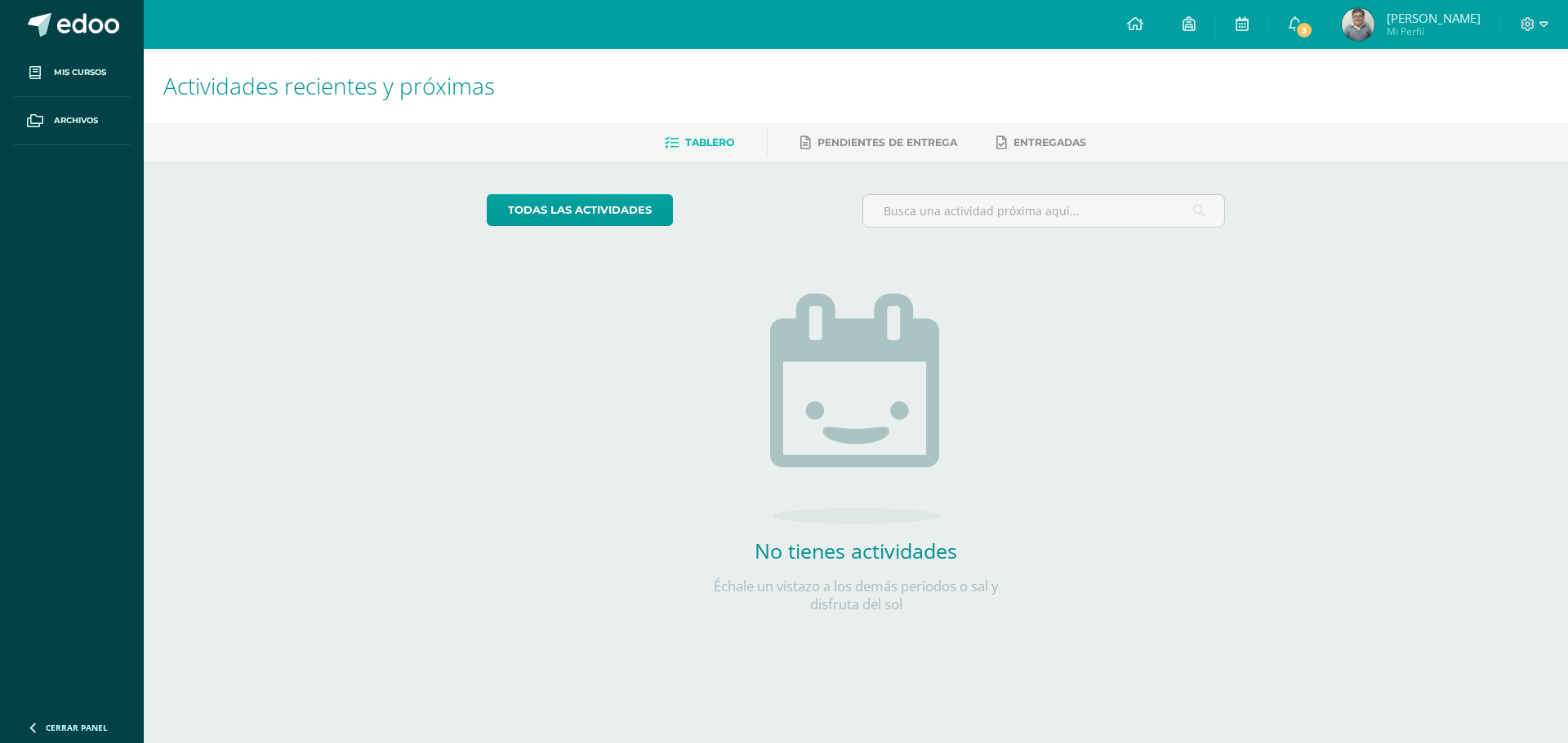
drag, startPoint x: 1342, startPoint y: 23, endPoint x: 1337, endPoint y: 50, distance: 27.5
click at [1313, 22] on span "3" at bounding box center [1304, 31] width 18 height 18
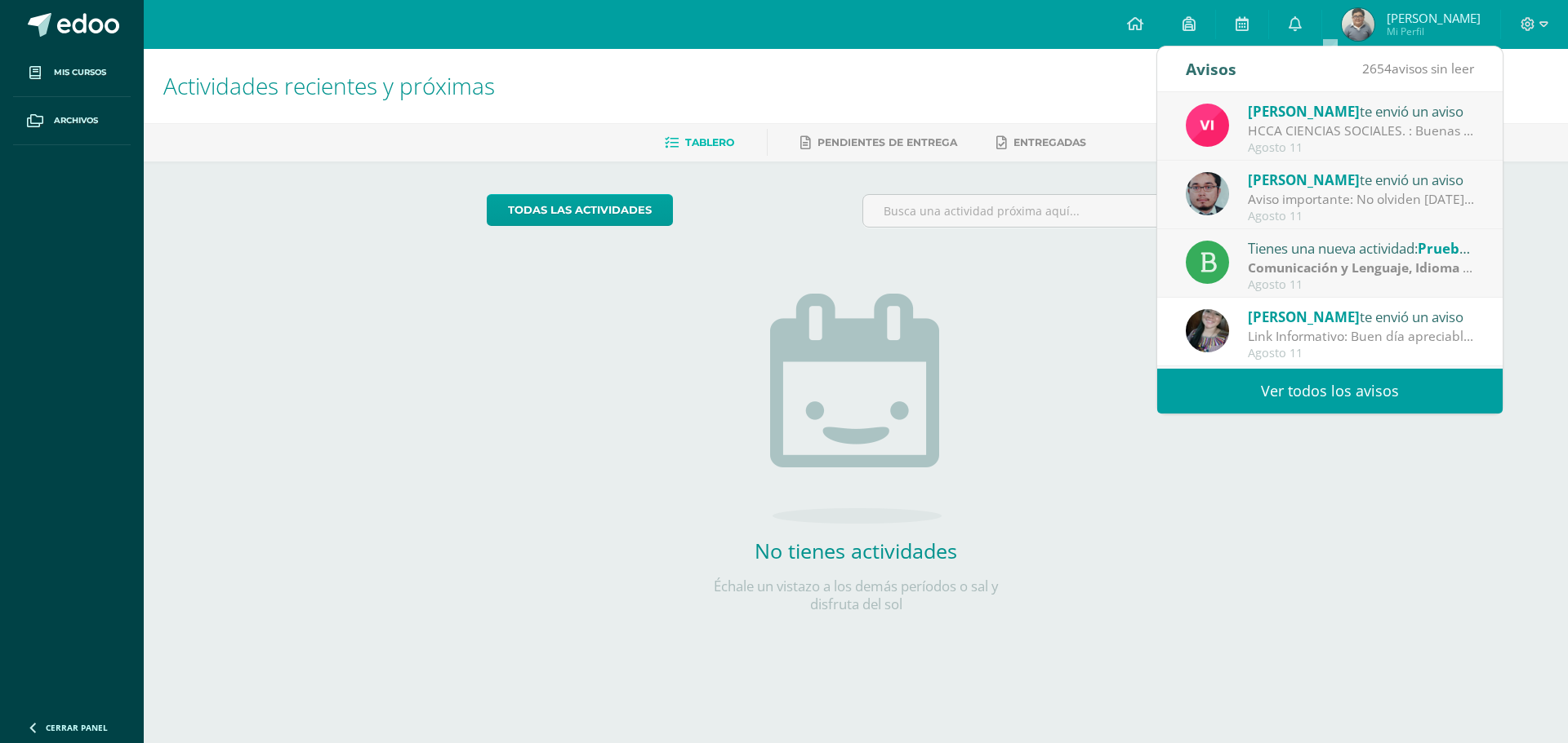
click at [1307, 175] on span "[PERSON_NAME]" at bounding box center [1303, 180] width 112 height 19
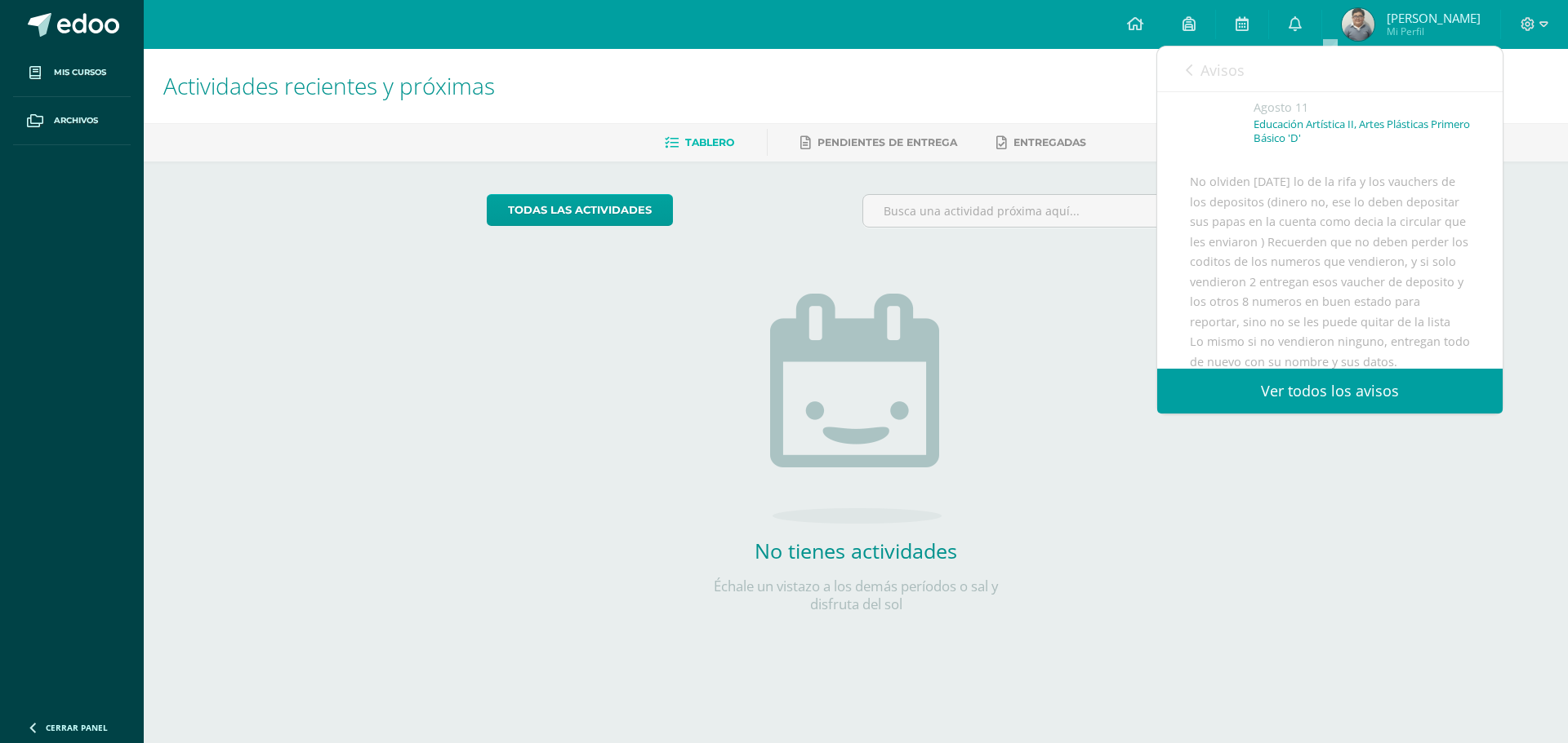
scroll to position [82, 0]
click at [1219, 59] on link "Avisos" at bounding box center [1214, 70] width 59 height 46
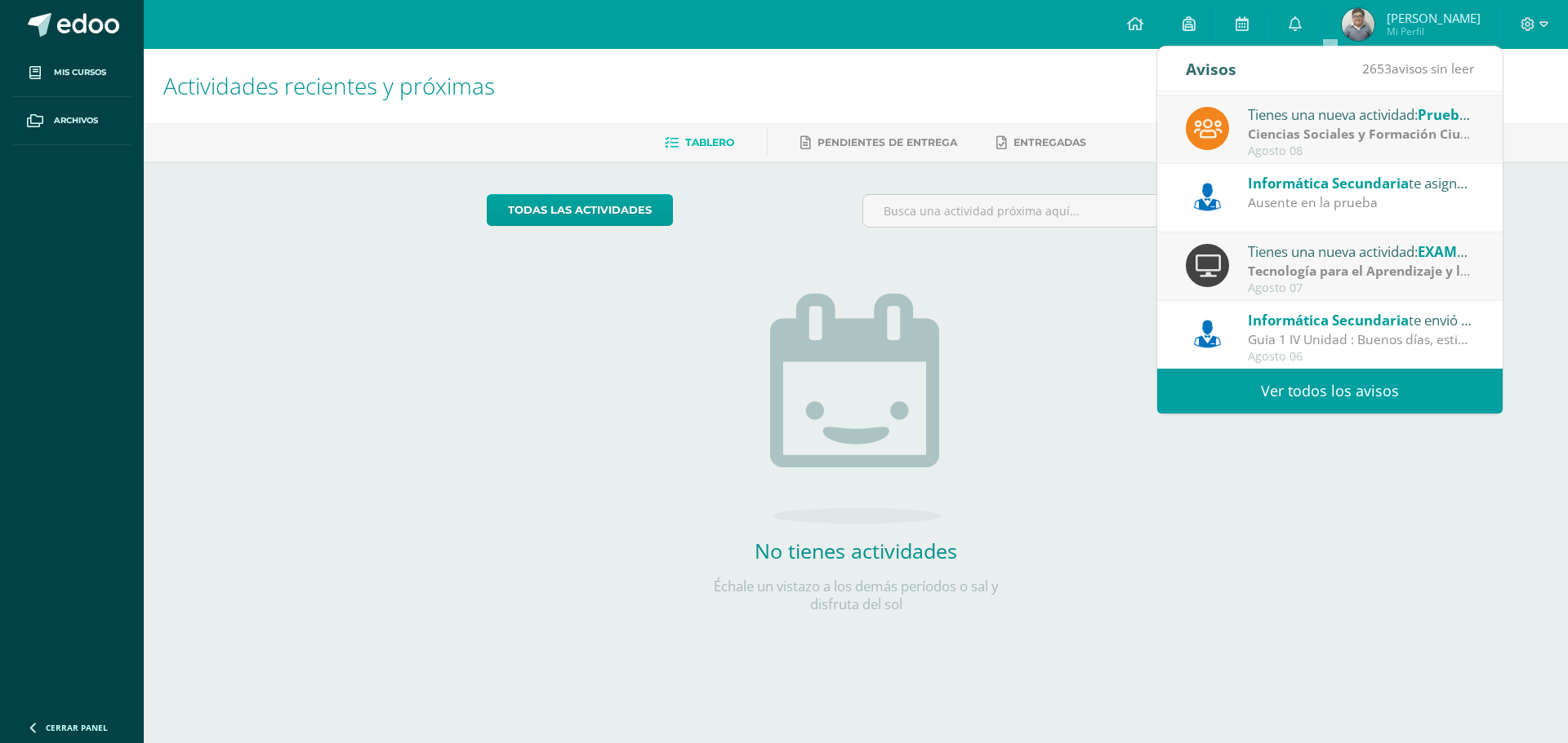
scroll to position [271, 0]
click at [1351, 344] on div "Guia 1 IV Unidad : Buenos días, estimados estudiantes, es un gusto saludarles p…" at bounding box center [1361, 338] width 227 height 19
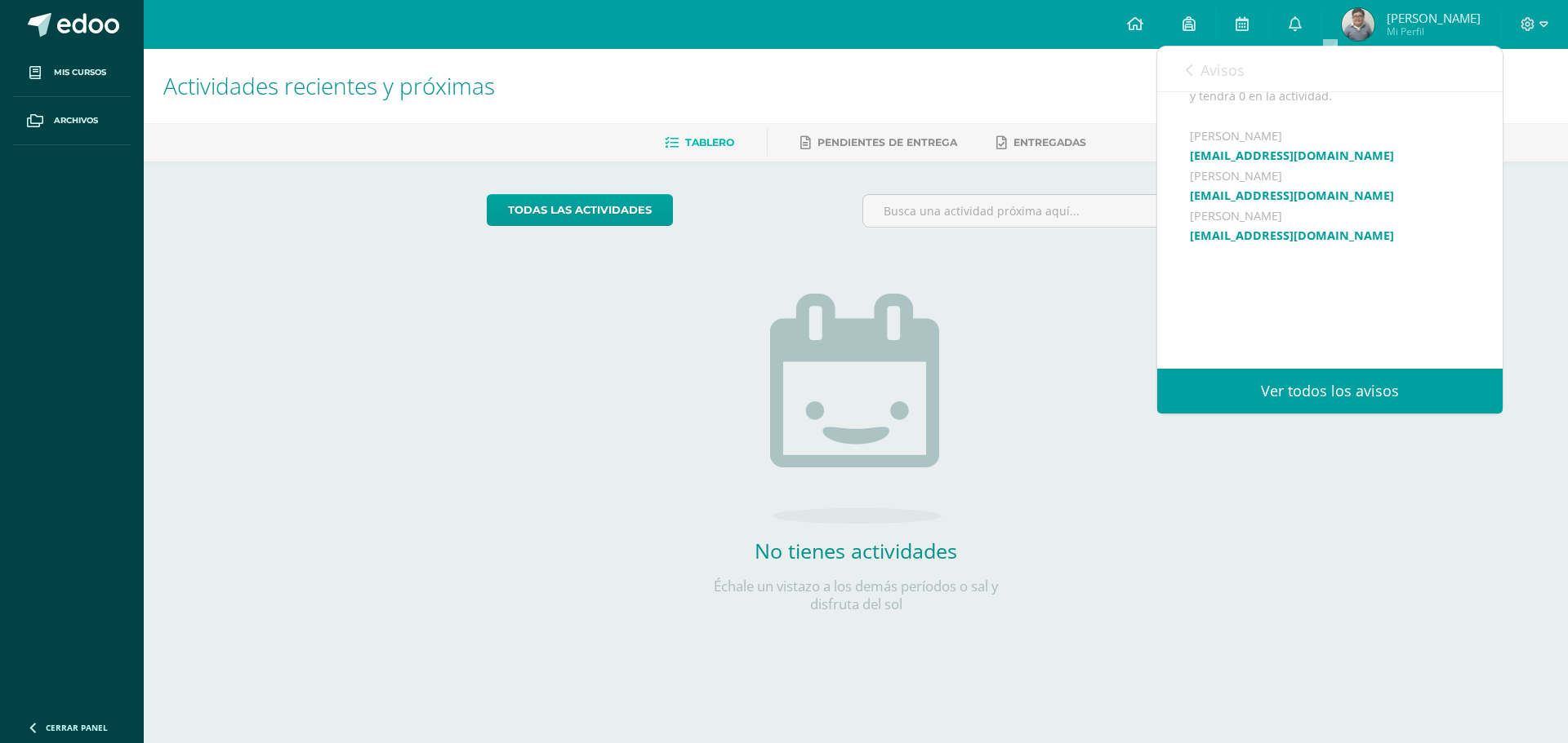
scroll to position [490, 0]
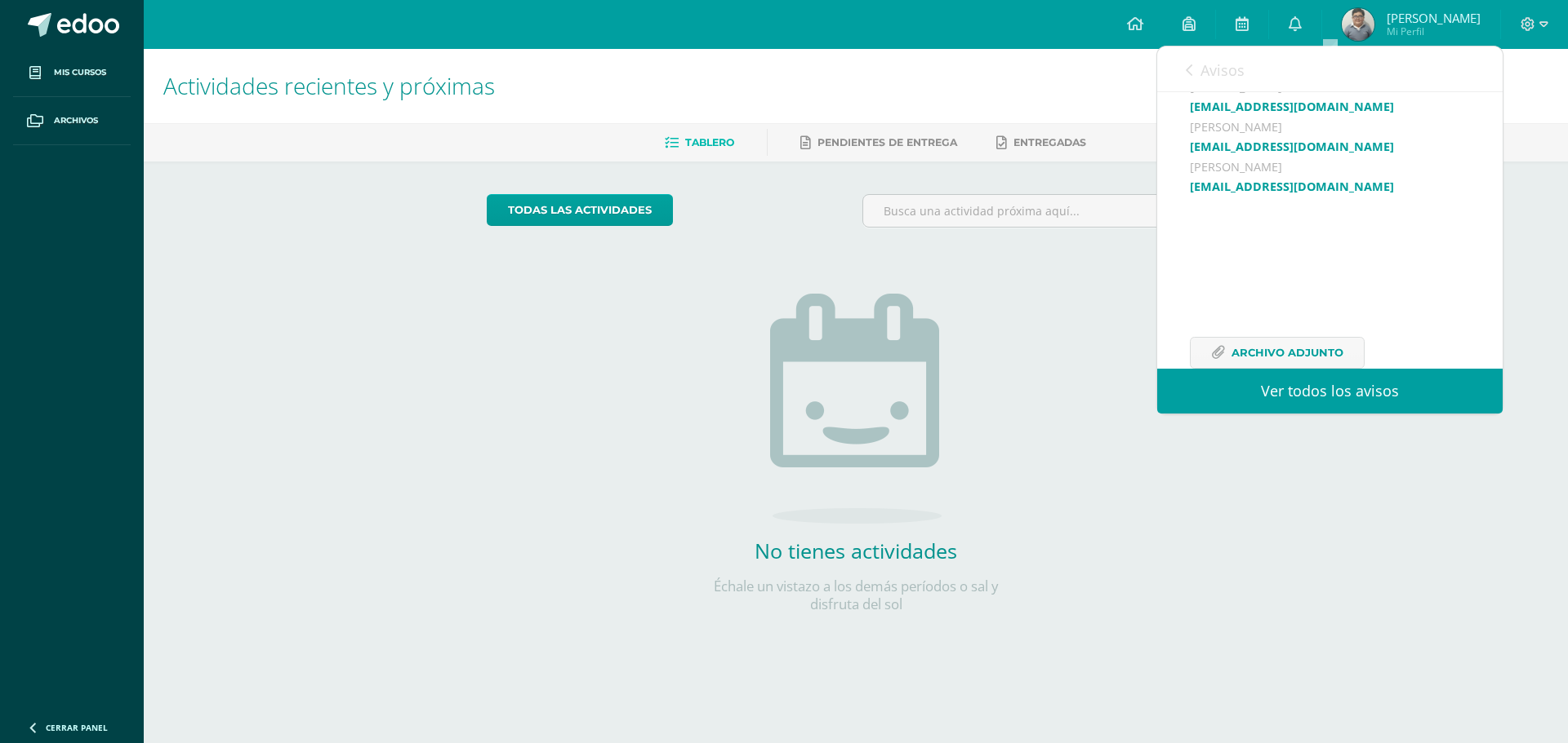
click at [1207, 65] on span "Avisos" at bounding box center [1222, 70] width 44 height 20
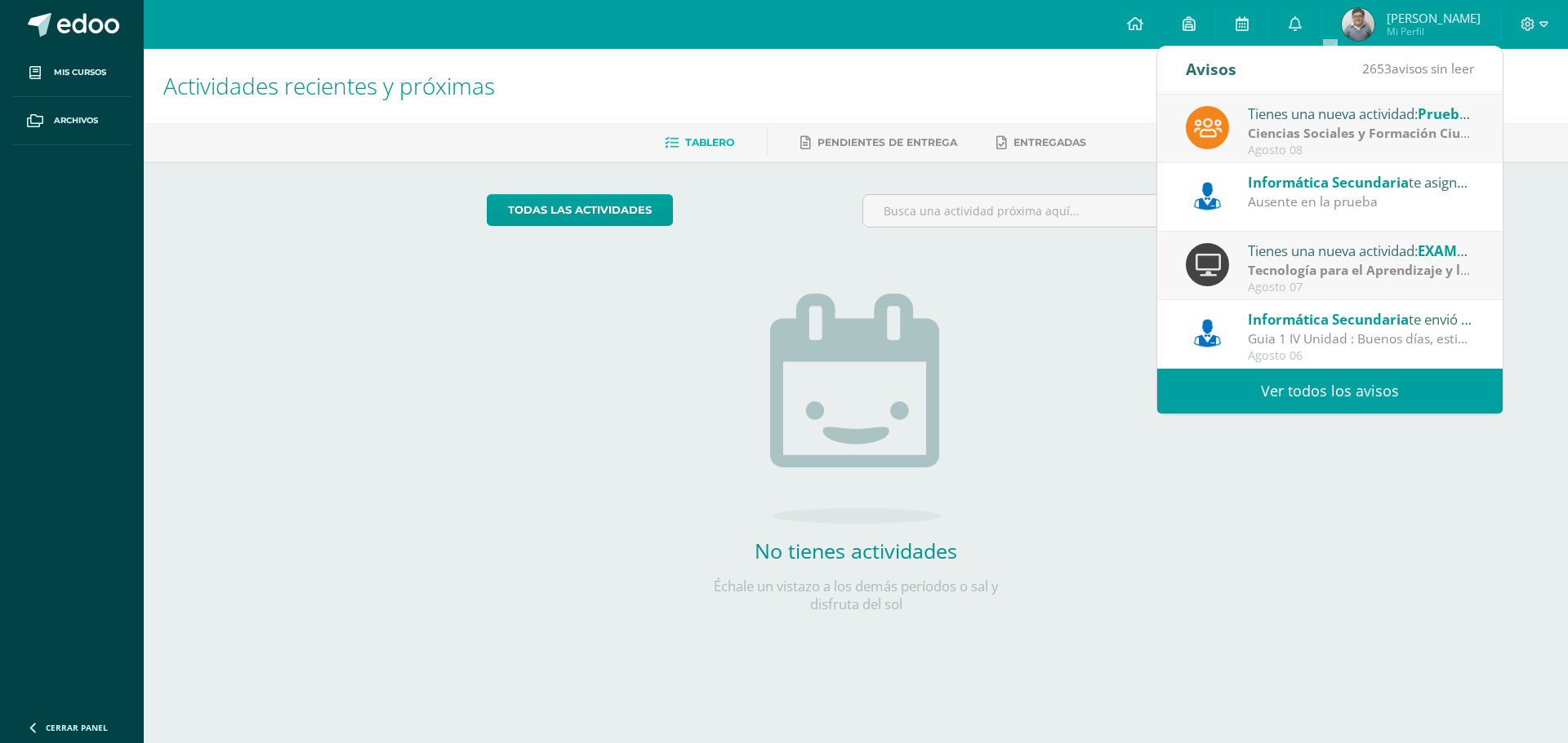
click at [1321, 315] on span "Informática Secundaria" at bounding box center [1328, 319] width 161 height 19
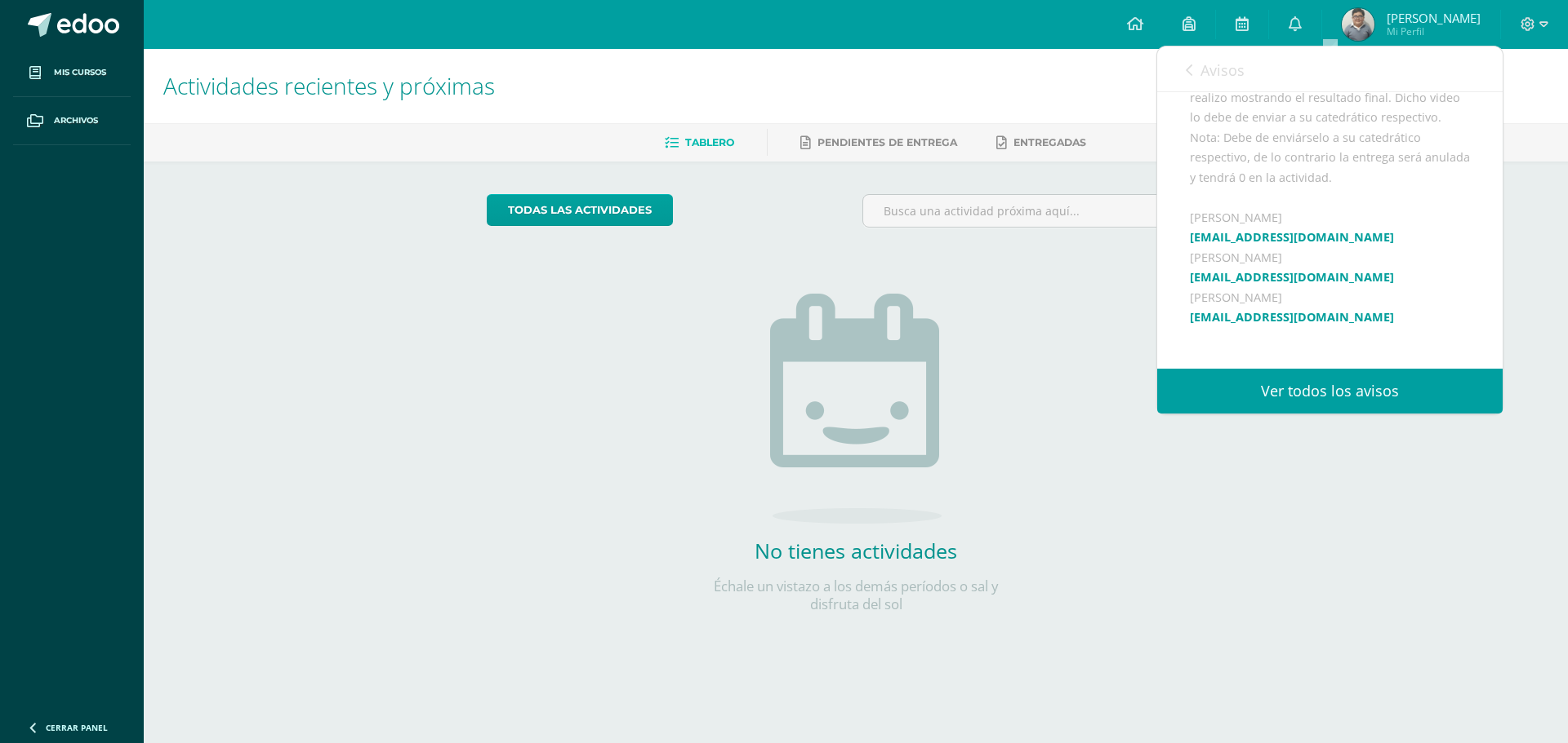
scroll to position [327, 0]
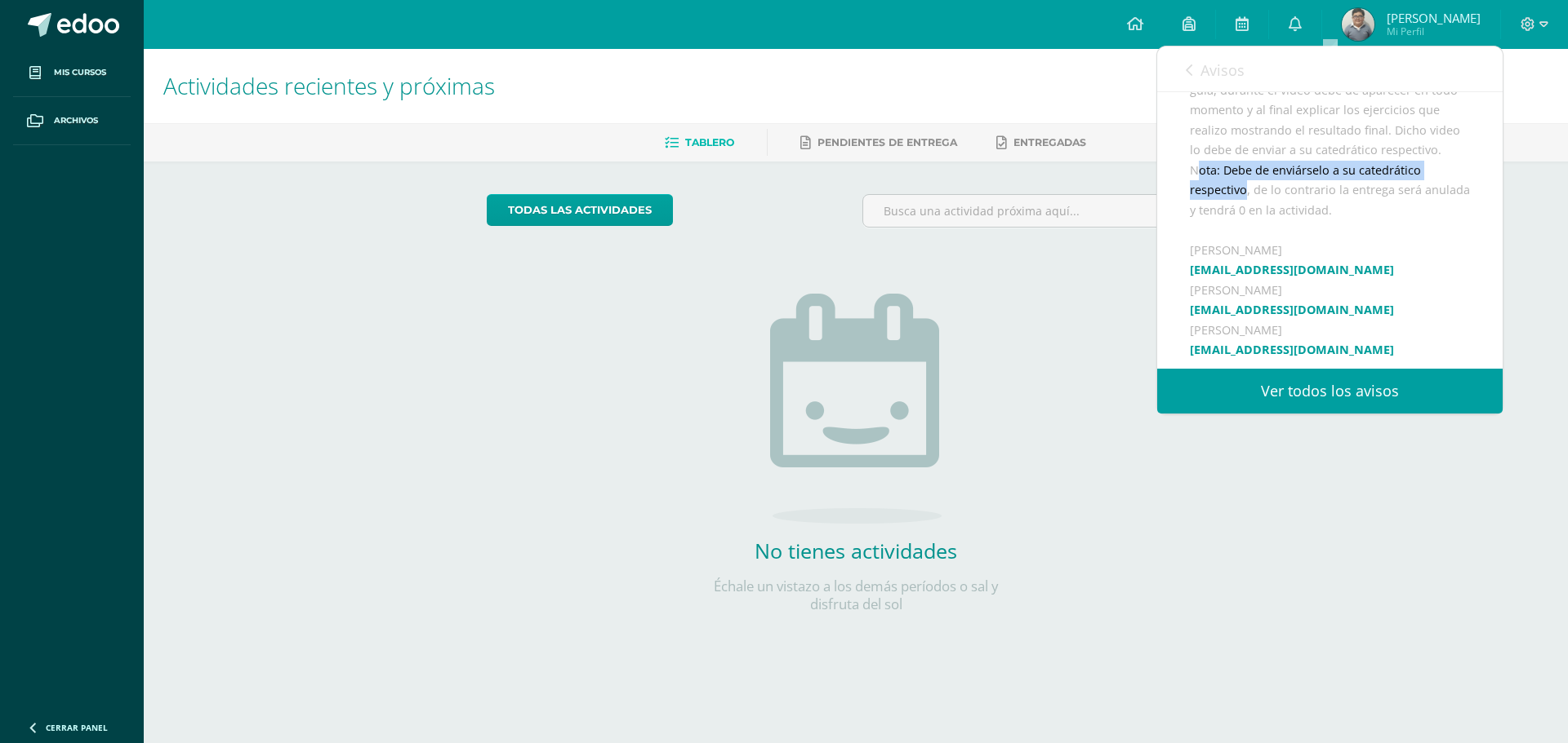
drag, startPoint x: 1197, startPoint y: 197, endPoint x: 1256, endPoint y: 207, distance: 59.8
click at [1243, 201] on div "Buenos días, estimados estudiantes, es un gusto saludarles por este medio, les …" at bounding box center [1330, 273] width 280 height 664
click at [1416, 256] on div "Buenos días, estimados estudiantes, es un gusto saludarles por este medio, les …" at bounding box center [1330, 273] width 280 height 664
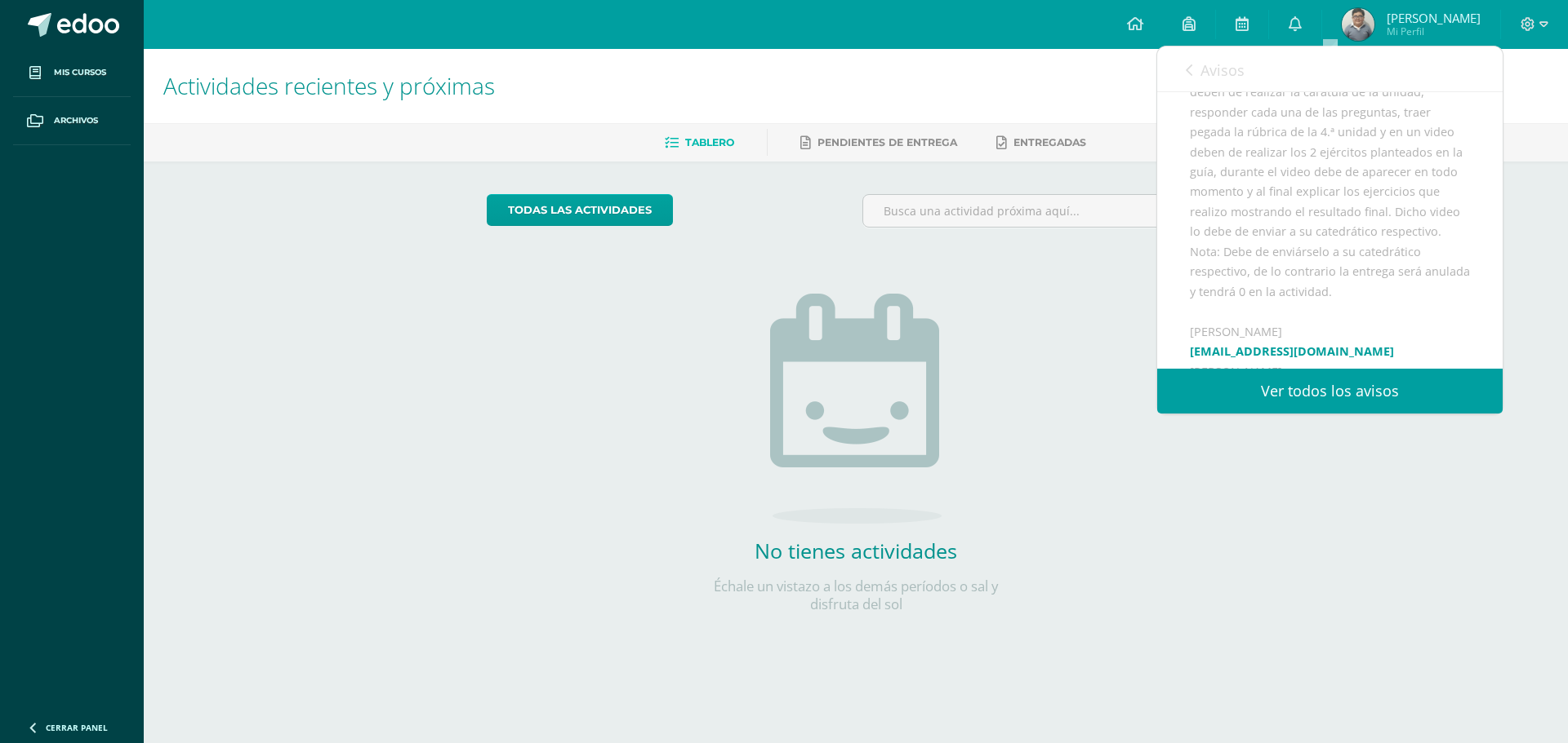
scroll to position [163, 0]
